Goal: Task Accomplishment & Management: Complete application form

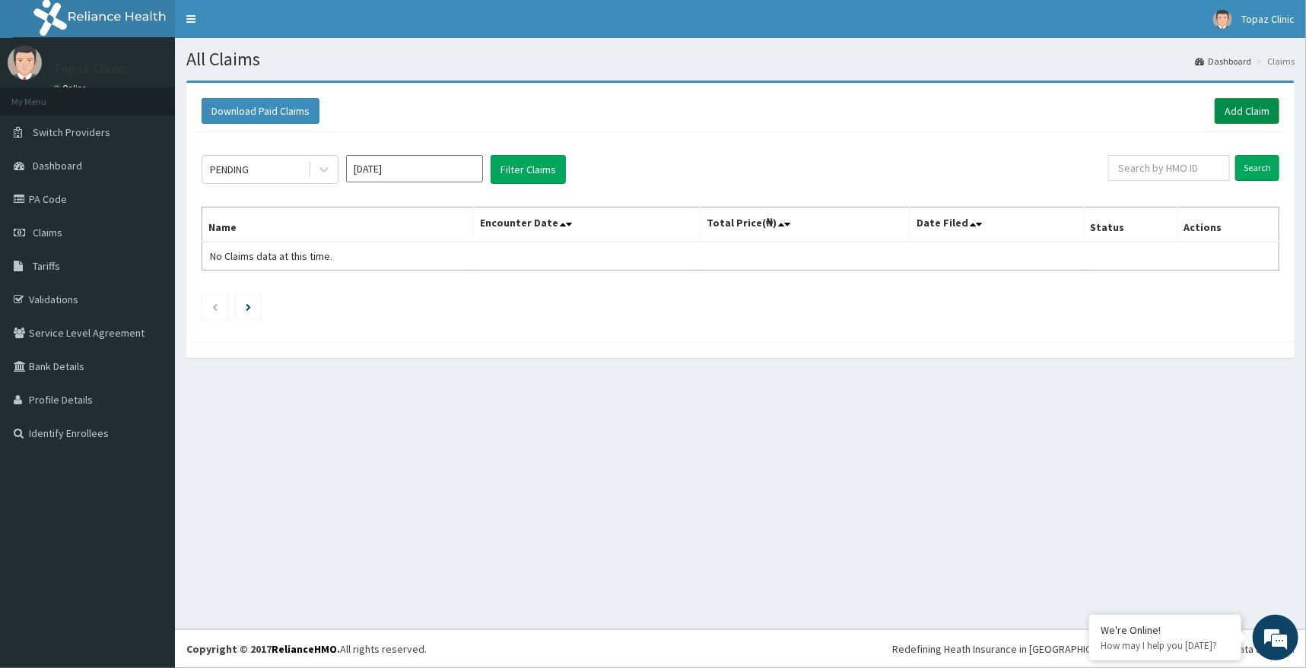
click at [1256, 105] on link "Add Claim" at bounding box center [1246, 111] width 65 height 26
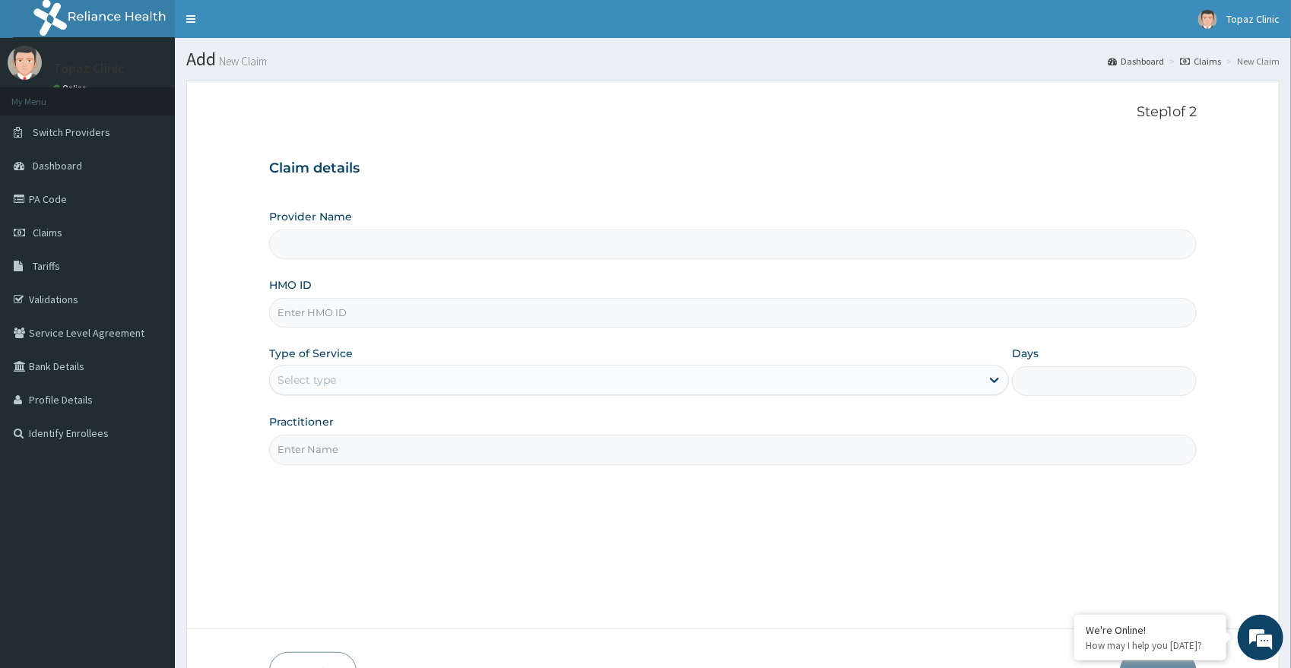
type input "Topaz Clinic & Maternity"
type input "GCS/10079/C"
click at [407, 386] on div "Select type" at bounding box center [625, 380] width 711 height 24
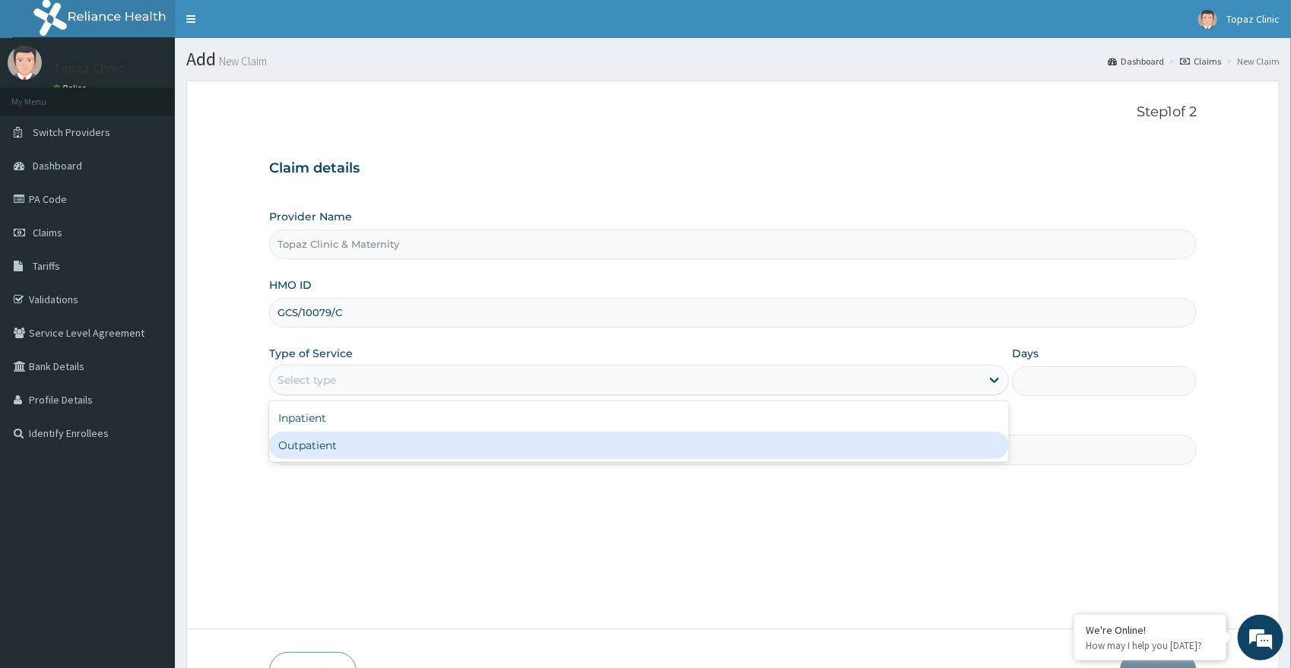
click at [416, 446] on div "Outpatient" at bounding box center [639, 445] width 740 height 27
type input "1"
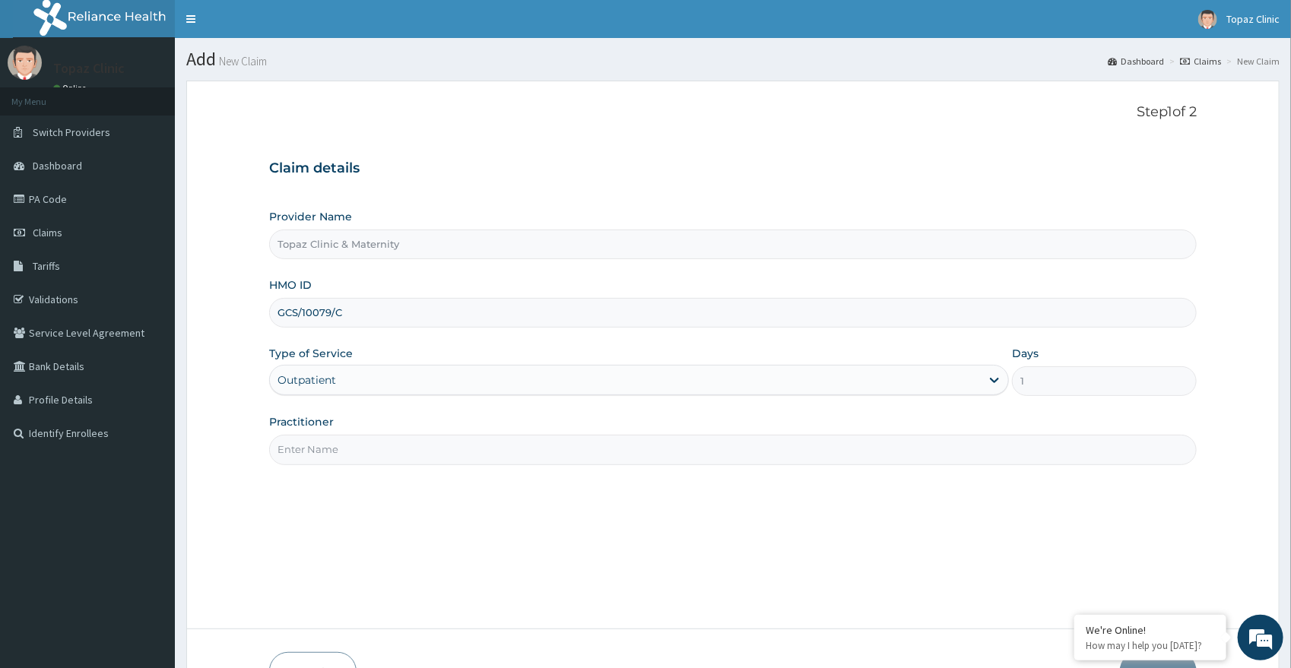
click at [416, 445] on input "Practitioner" at bounding box center [733, 450] width 928 height 30
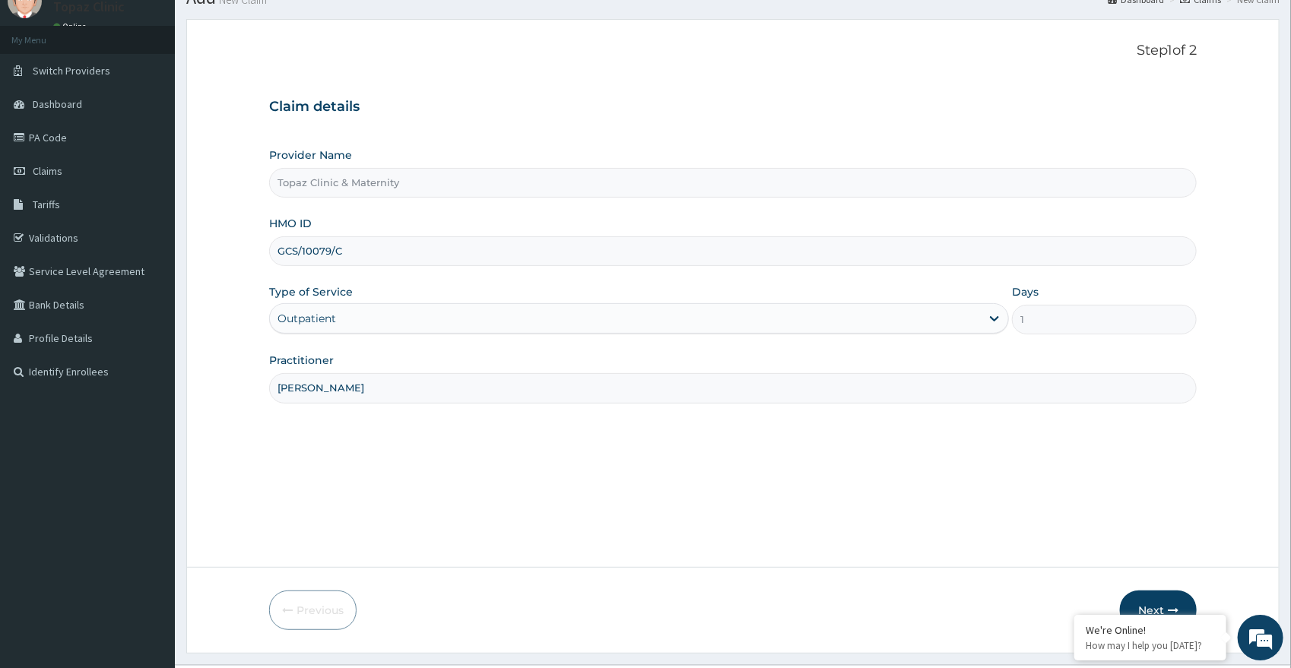
scroll to position [97, 0]
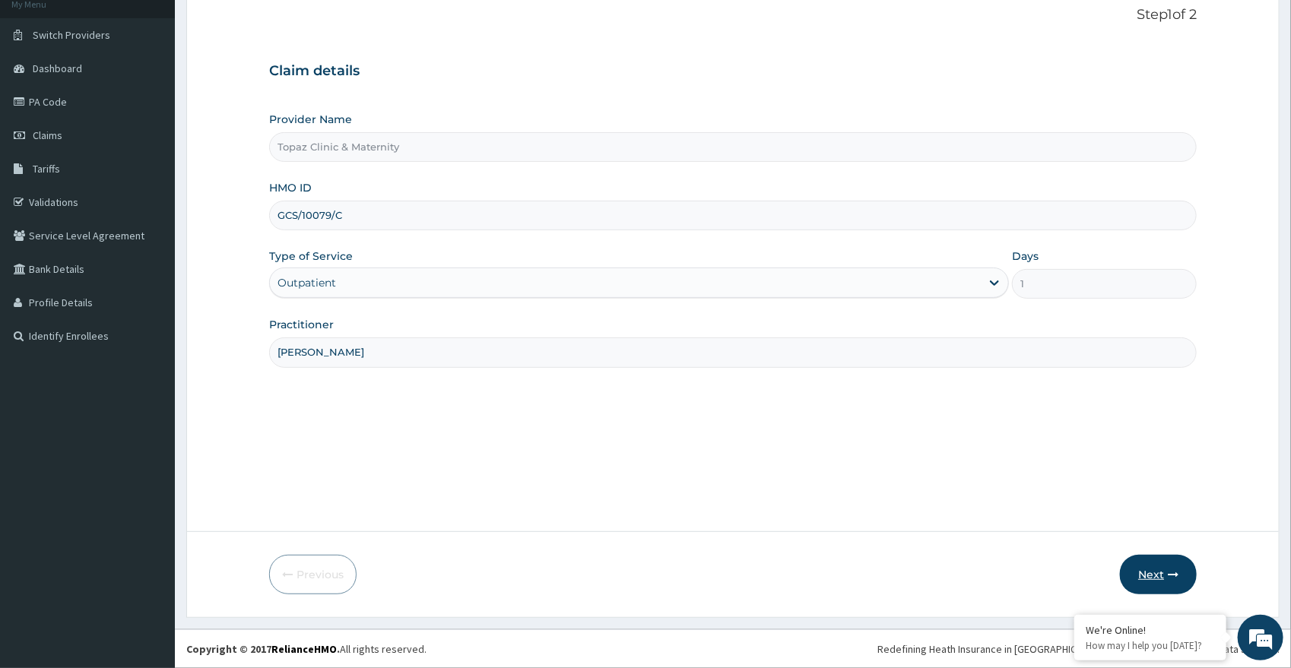
type input "[PERSON_NAME]"
click at [1166, 578] on button "Next" at bounding box center [1158, 575] width 77 height 40
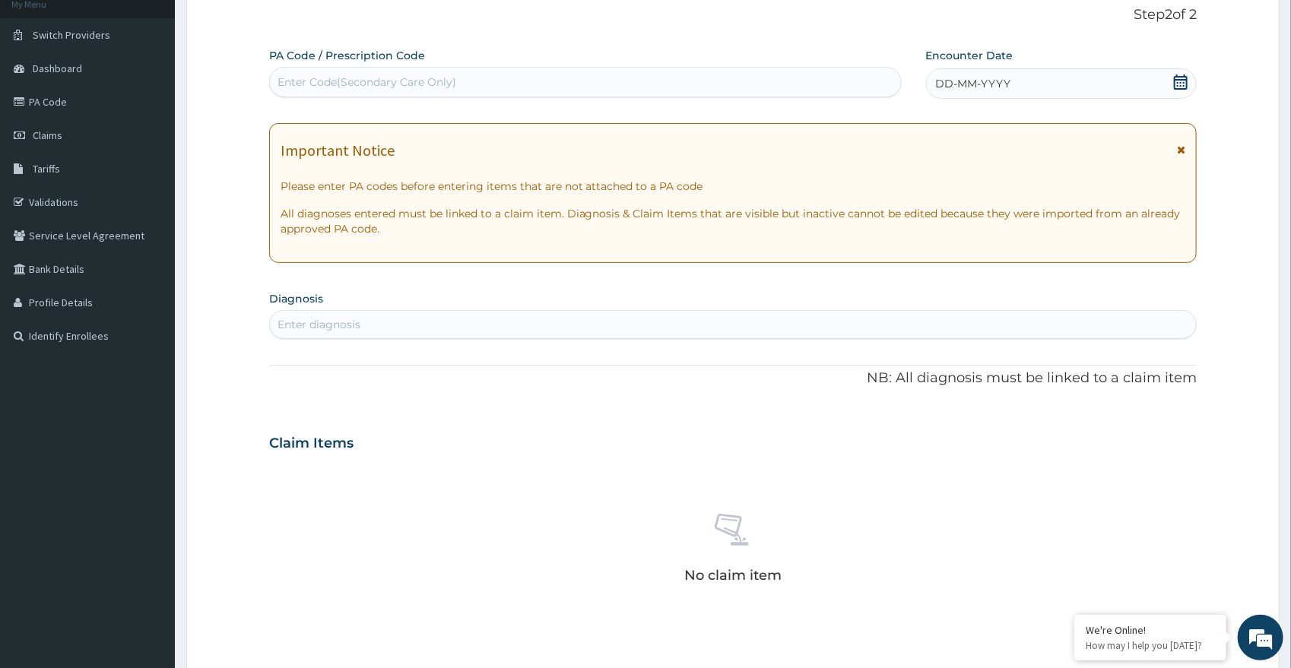
click at [421, 322] on div "Enter diagnosis" at bounding box center [733, 325] width 927 height 24
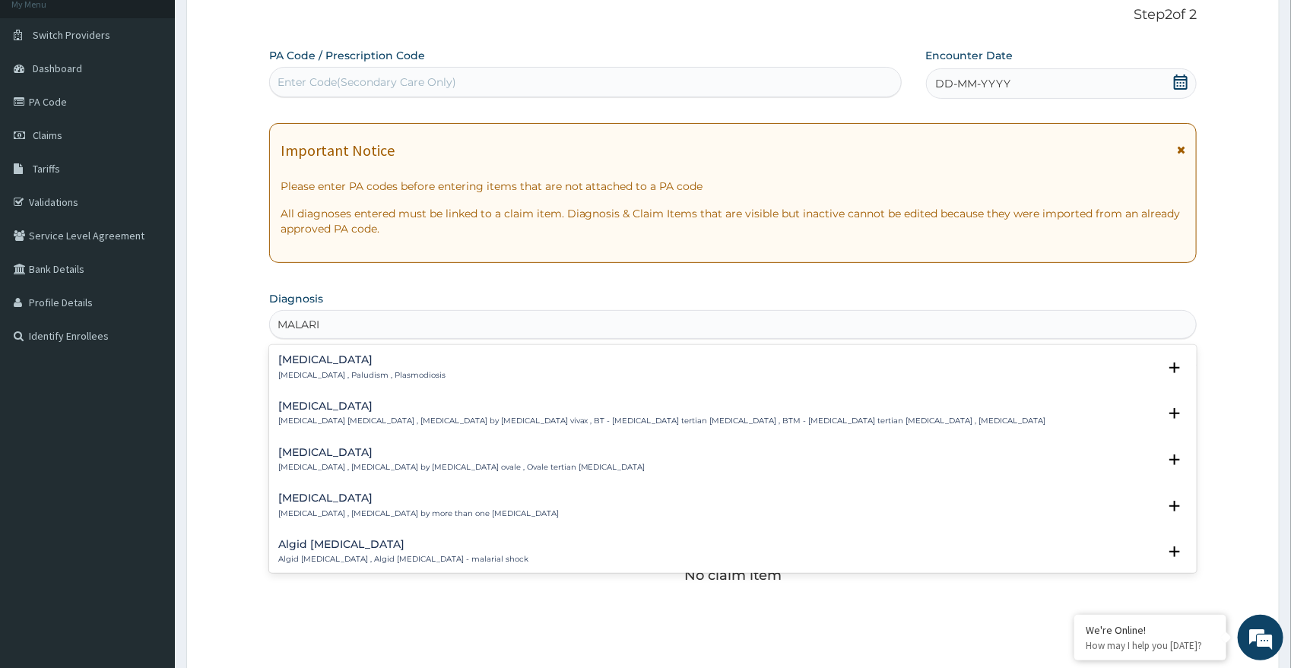
type input "[MEDICAL_DATA]"
click at [379, 367] on div "[MEDICAL_DATA] [MEDICAL_DATA] , Paludism , Plasmodiosis" at bounding box center [361, 367] width 167 height 27
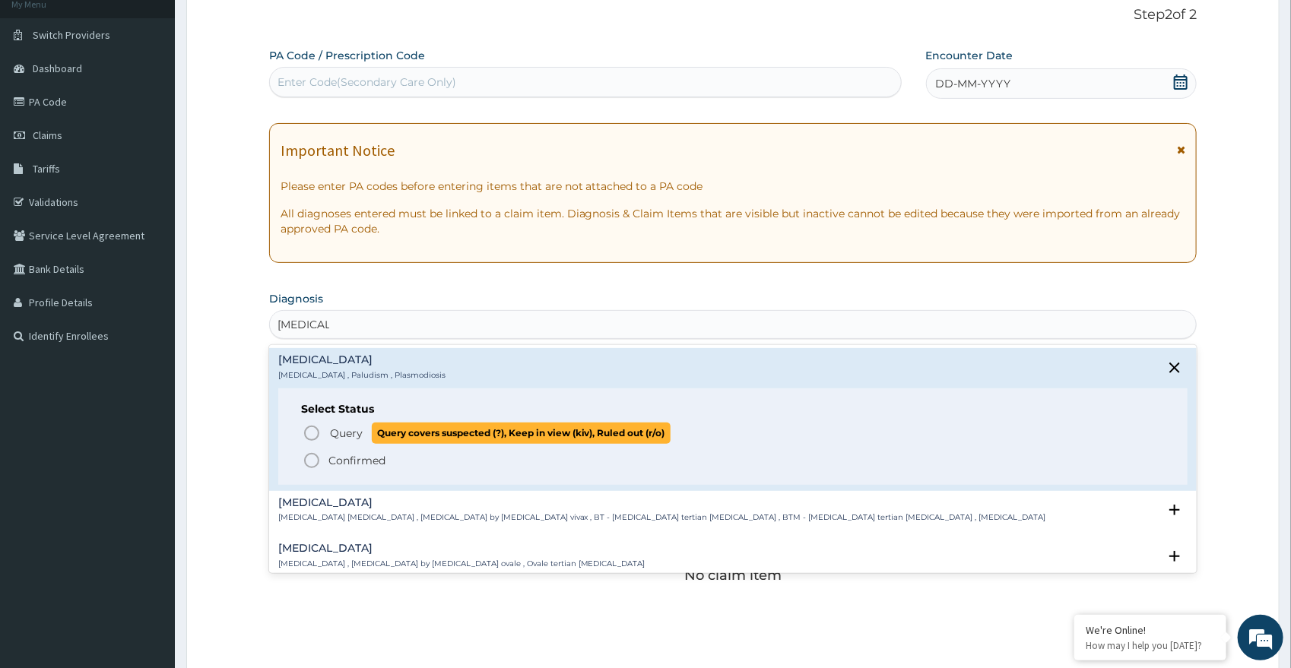
click at [313, 431] on icon "status option query" at bounding box center [312, 433] width 18 height 18
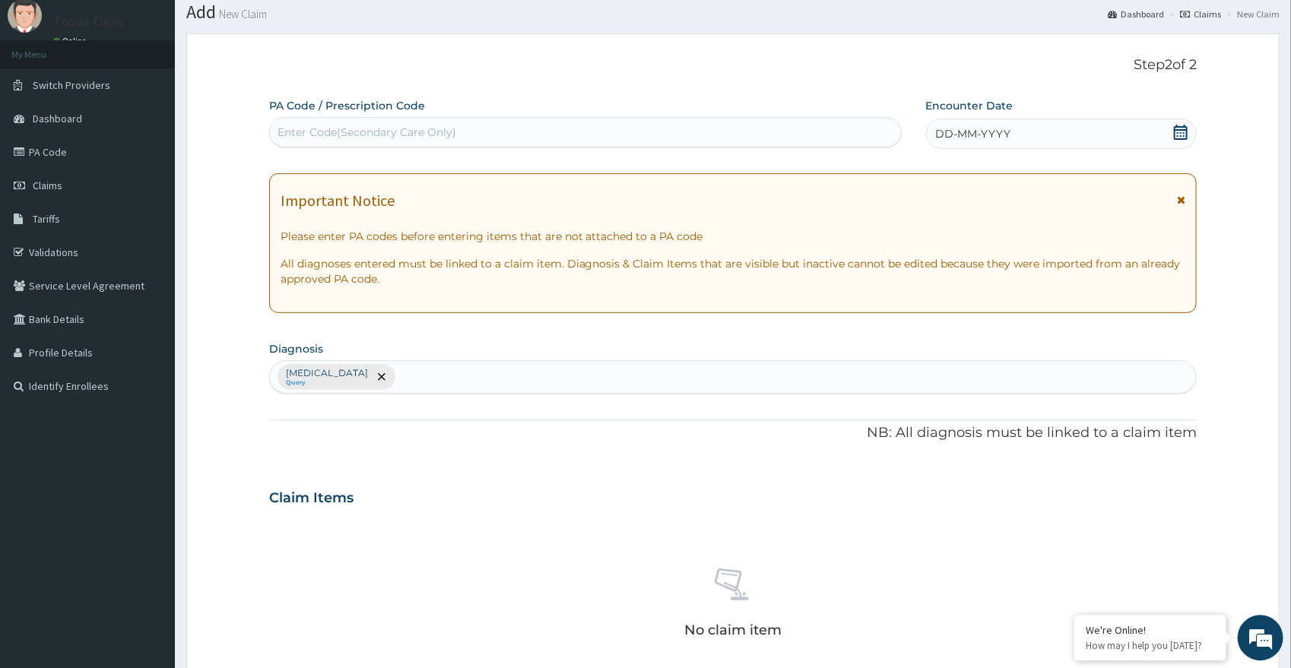
scroll to position [16, 0]
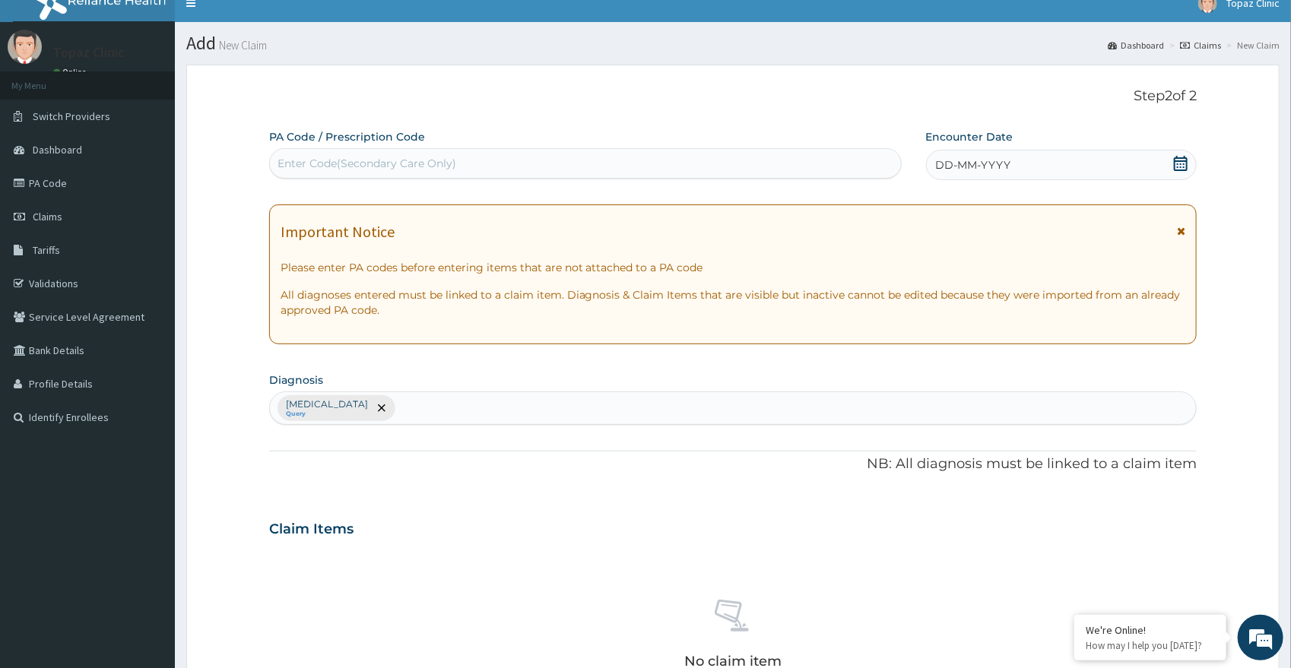
click at [1174, 166] on icon at bounding box center [1180, 163] width 15 height 15
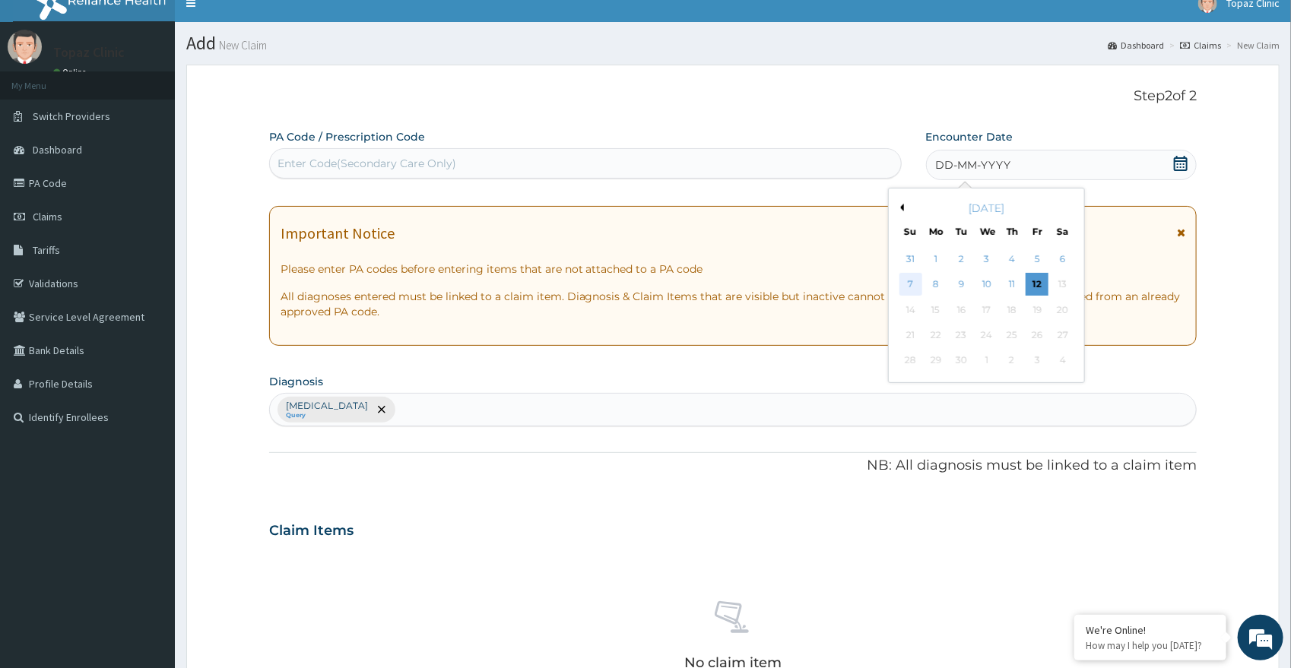
click at [907, 283] on div "7" at bounding box center [910, 285] width 23 height 23
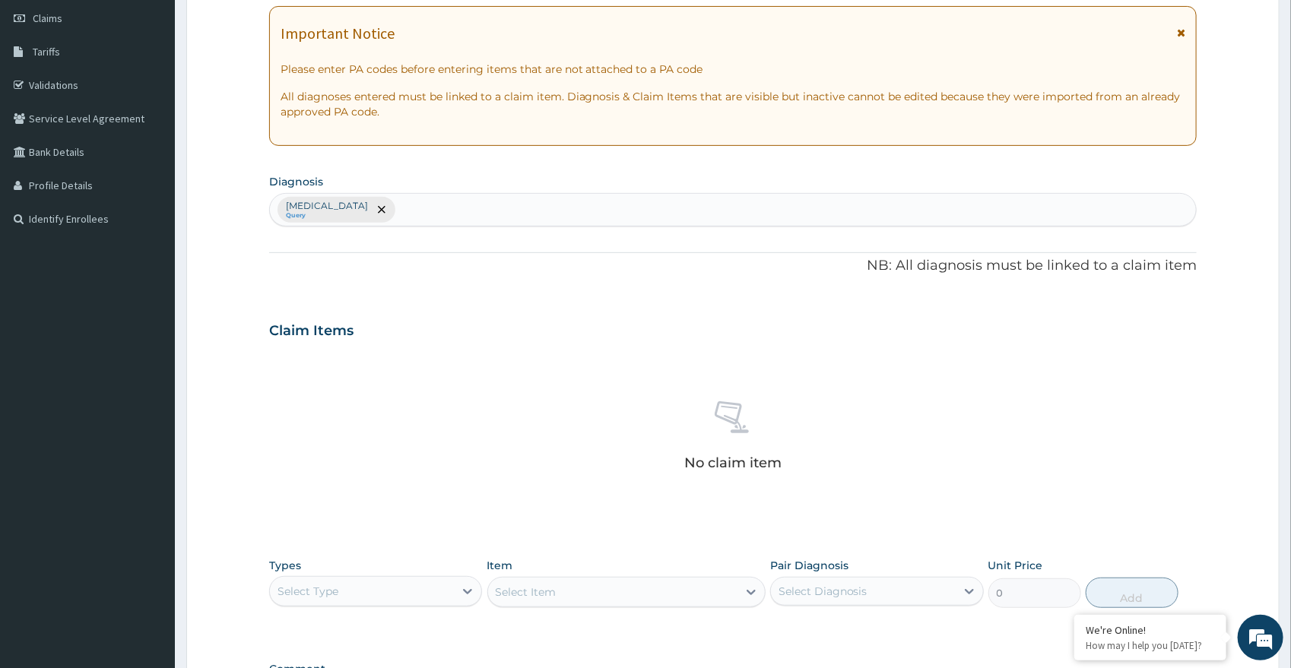
scroll to position [260, 0]
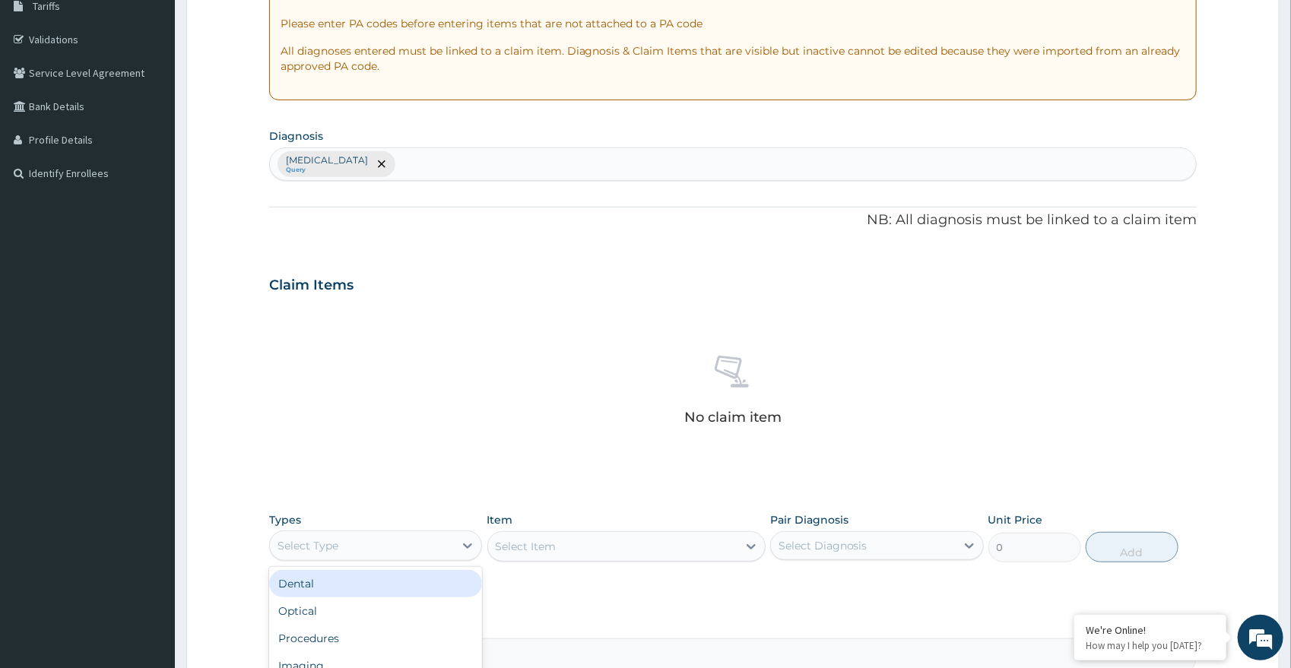
click at [422, 547] on div "Select Type" at bounding box center [362, 546] width 185 height 24
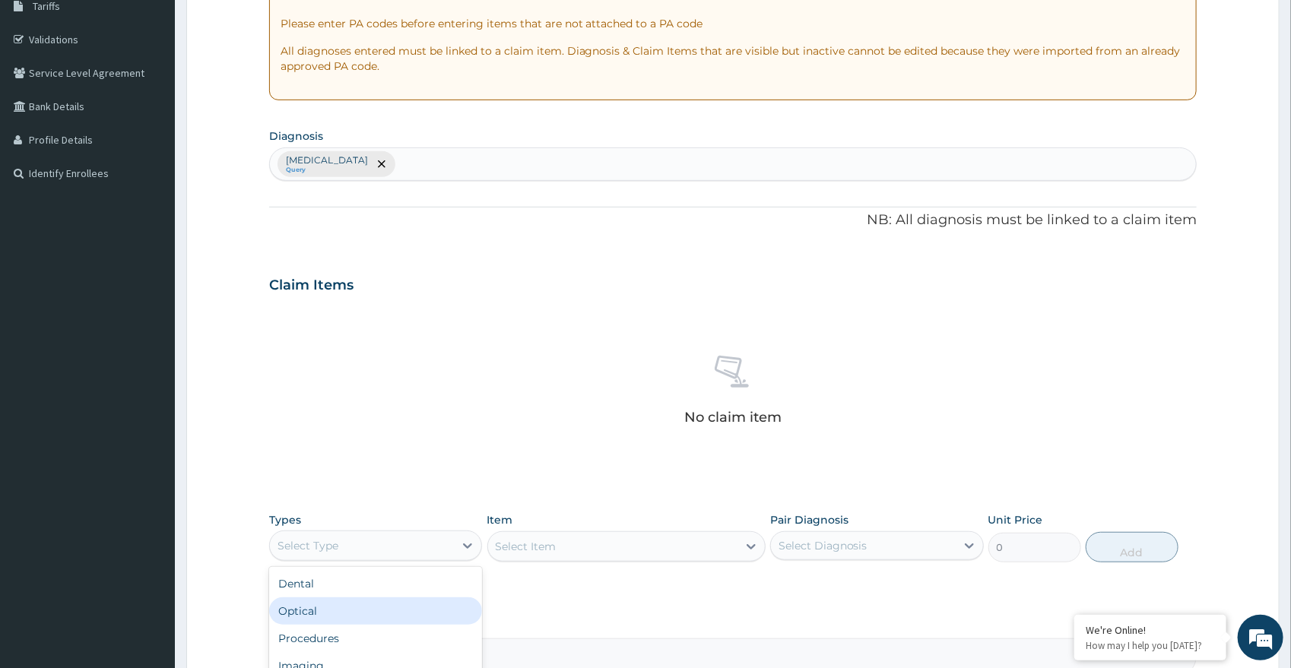
scroll to position [52, 0]
drag, startPoint x: 432, startPoint y: 583, endPoint x: 441, endPoint y: 578, distance: 10.6
click at [433, 582] on div "Procedures" at bounding box center [376, 586] width 214 height 27
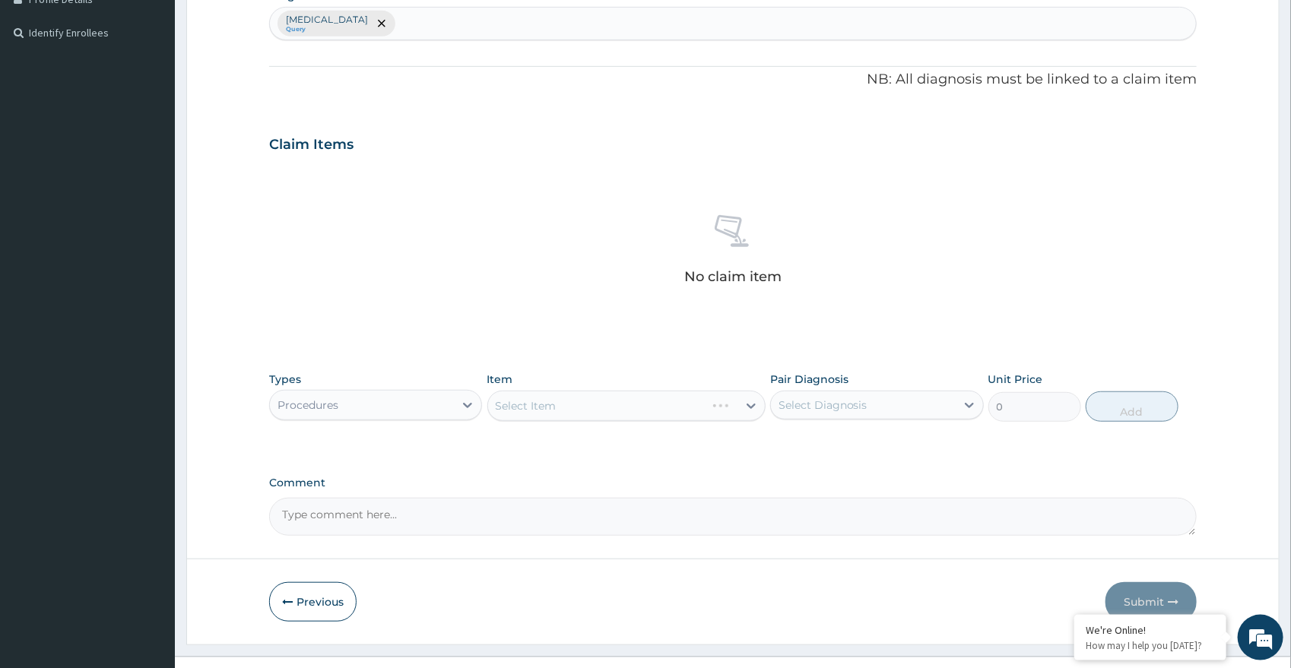
scroll to position [424, 0]
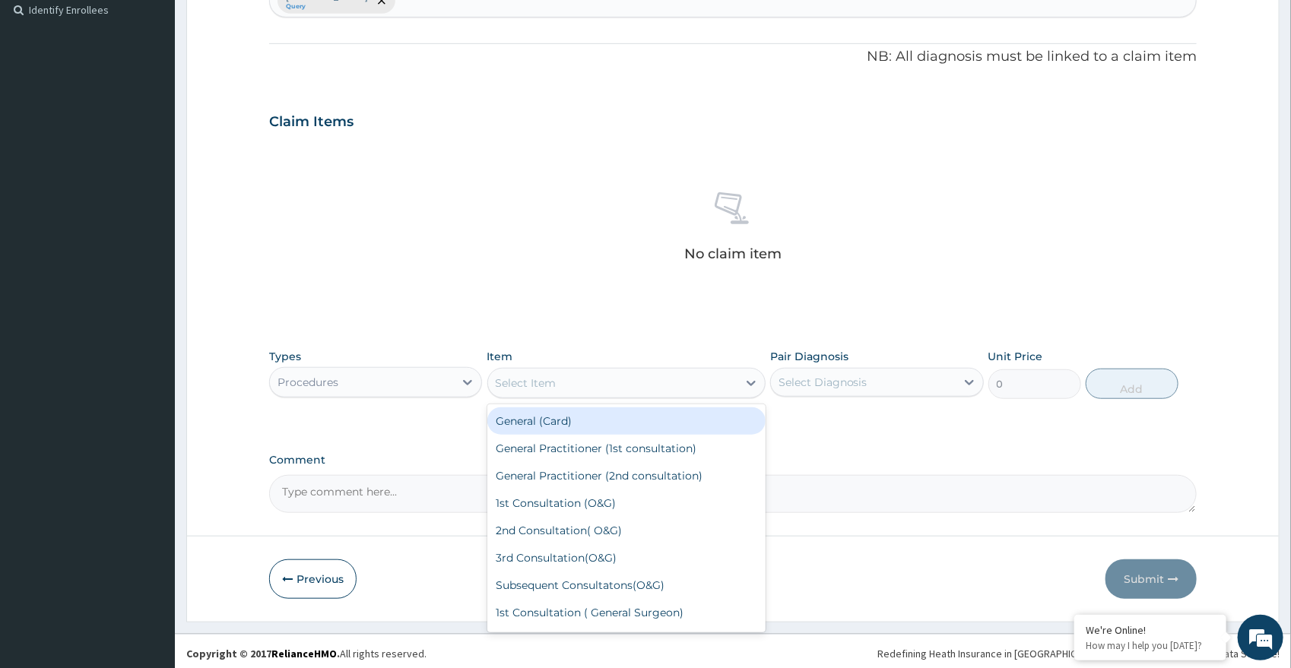
click at [612, 393] on div "Select Item" at bounding box center [612, 383] width 249 height 24
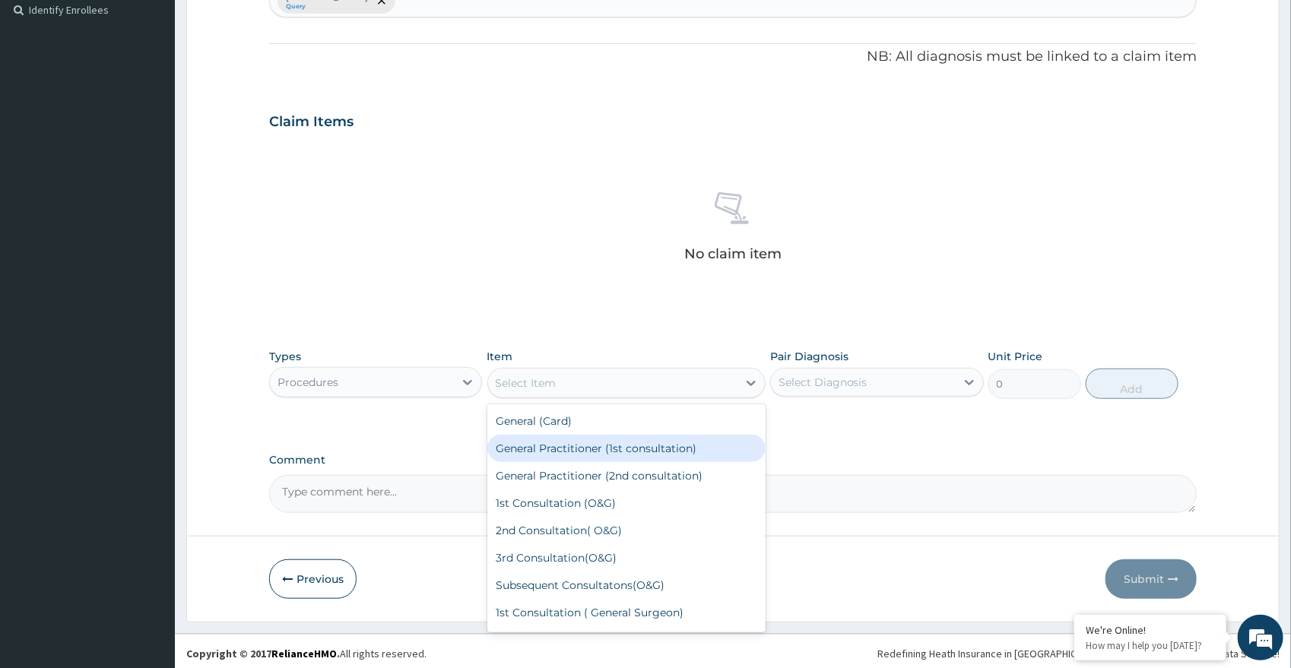
click at [604, 445] on div "General Practitioner (1st consultation)" at bounding box center [626, 448] width 278 height 27
type input "2000"
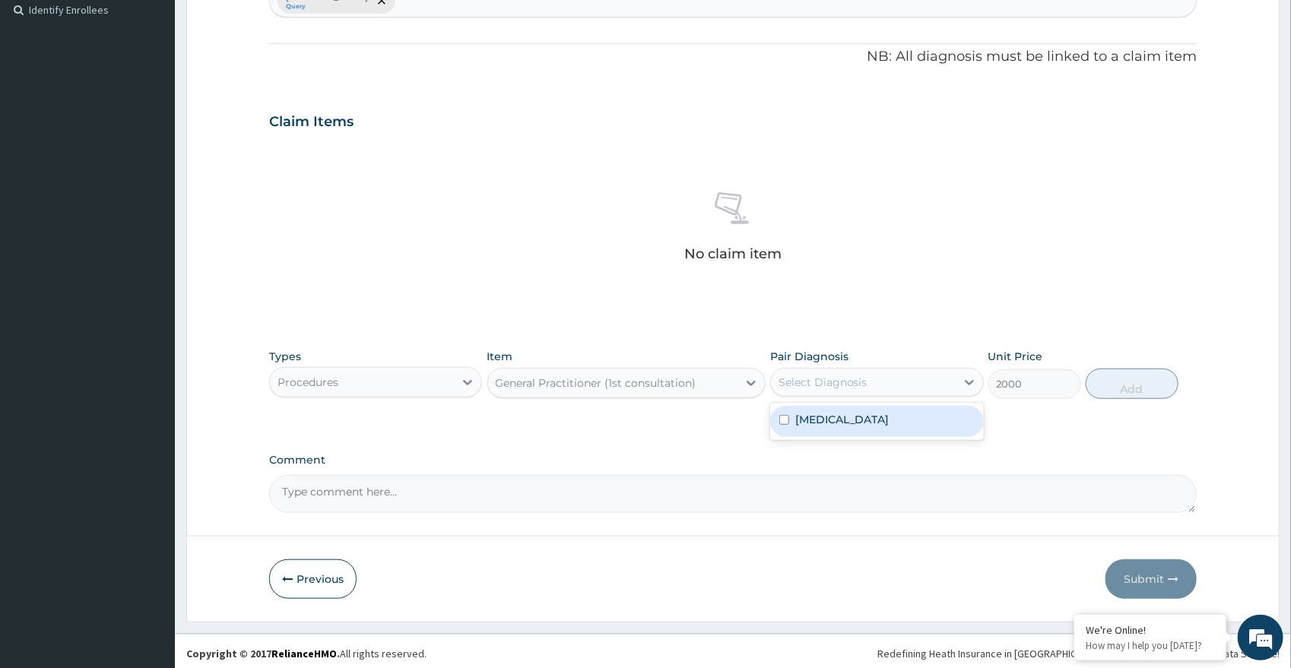
drag, startPoint x: 847, startPoint y: 379, endPoint x: 835, endPoint y: 407, distance: 30.0
click at [846, 382] on div "Select Diagnosis" at bounding box center [823, 382] width 89 height 15
click at [827, 420] on label "[MEDICAL_DATA]" at bounding box center [842, 419] width 94 height 15
checkbox input "true"
click at [1116, 391] on button "Add" at bounding box center [1132, 384] width 93 height 30
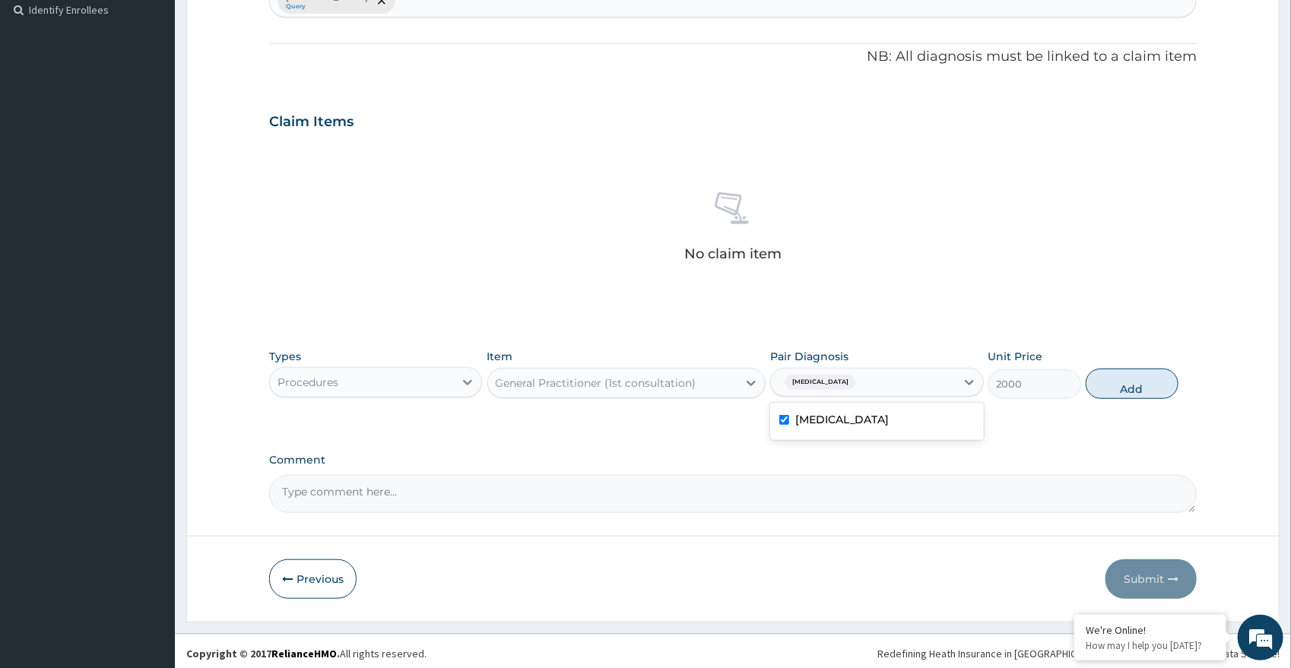
type input "0"
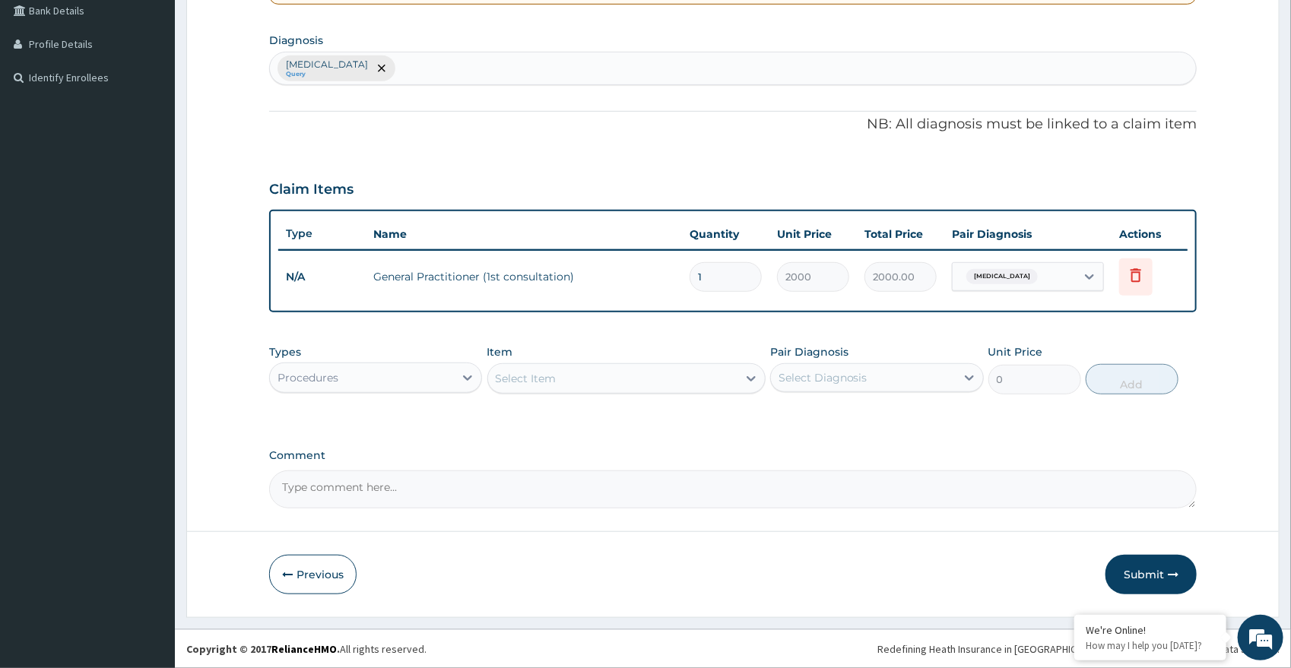
scroll to position [354, 0]
click at [1147, 569] on button "Submit" at bounding box center [1151, 577] width 91 height 40
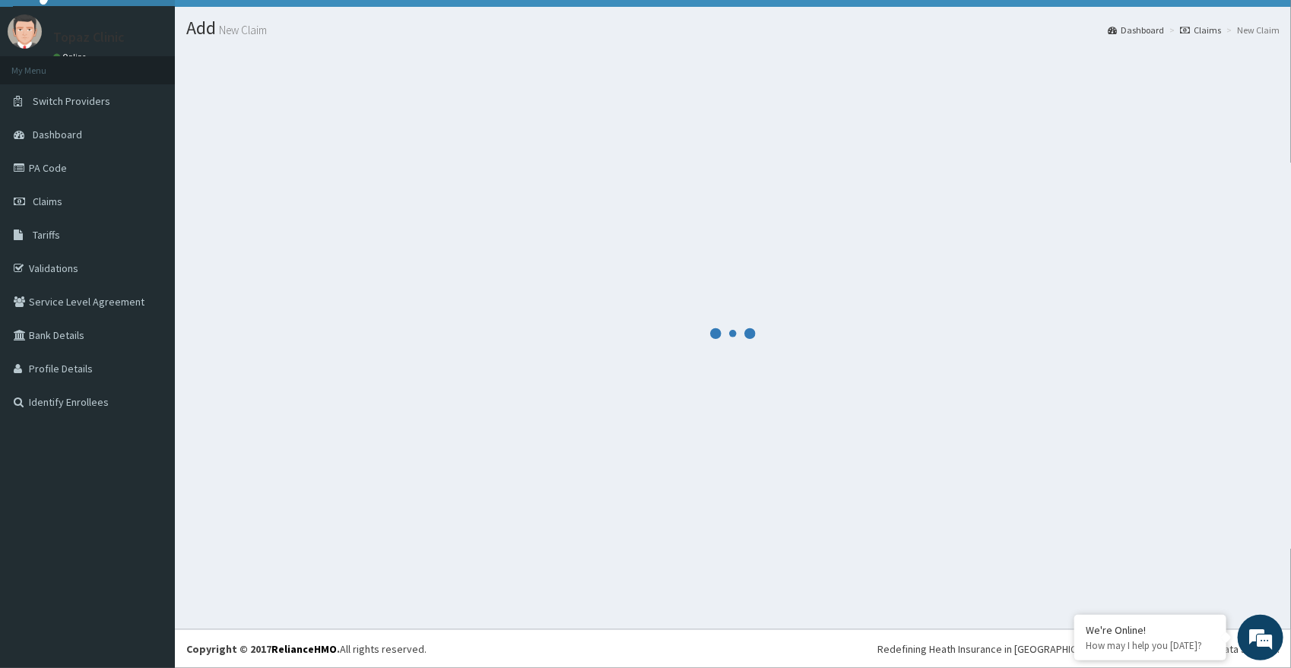
scroll to position [30, 0]
